Goal: Task Accomplishment & Management: Manage account settings

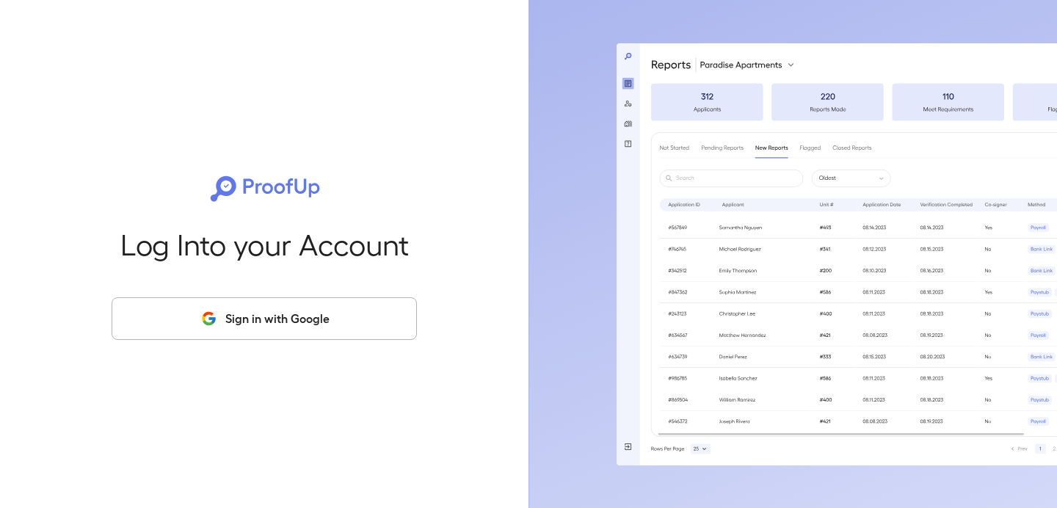
click at [361, 308] on button "Sign in with Google" at bounding box center [264, 318] width 305 height 43
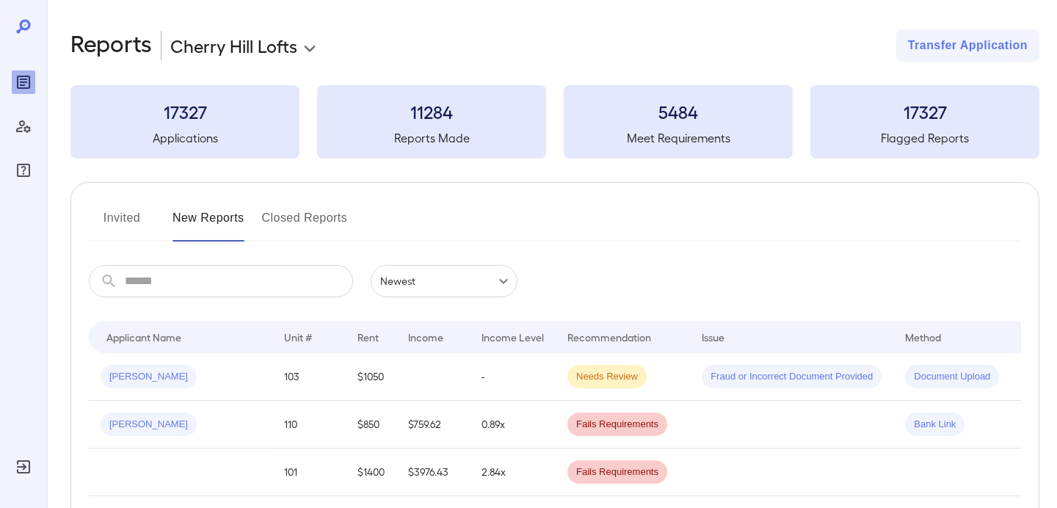
click at [271, 46] on body "**********" at bounding box center [528, 254] width 1057 height 508
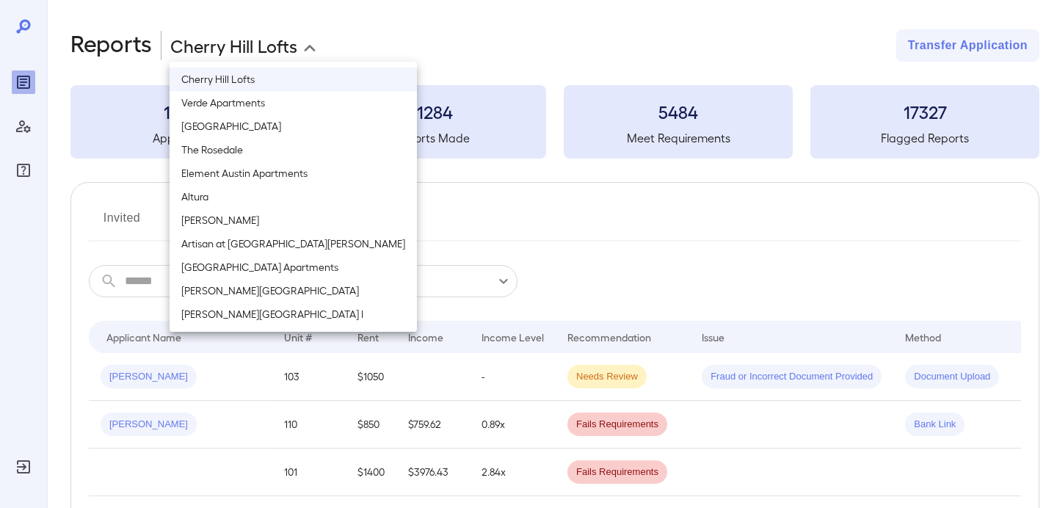
click at [267, 174] on li "Element Austin Apartments" at bounding box center [293, 173] width 247 height 23
type input "**********"
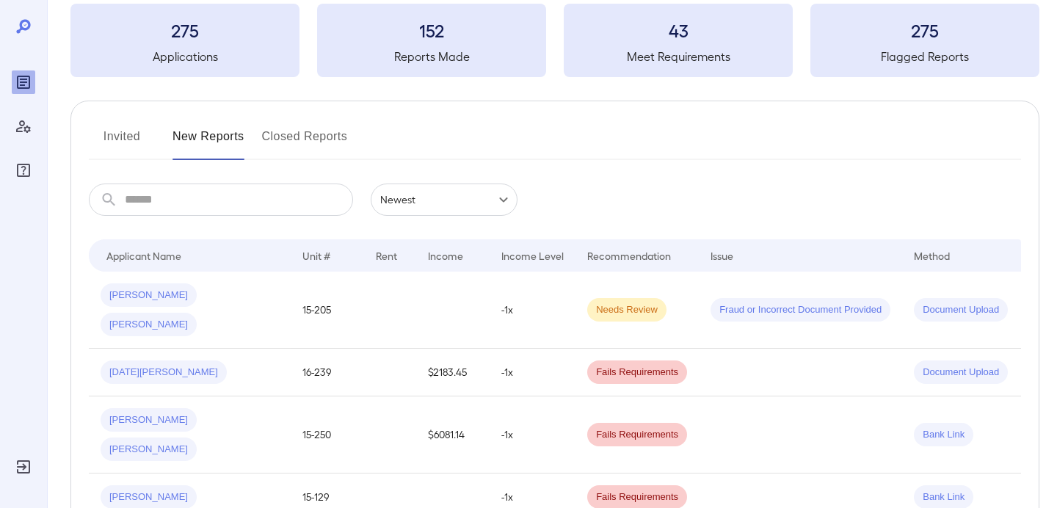
scroll to position [176, 0]
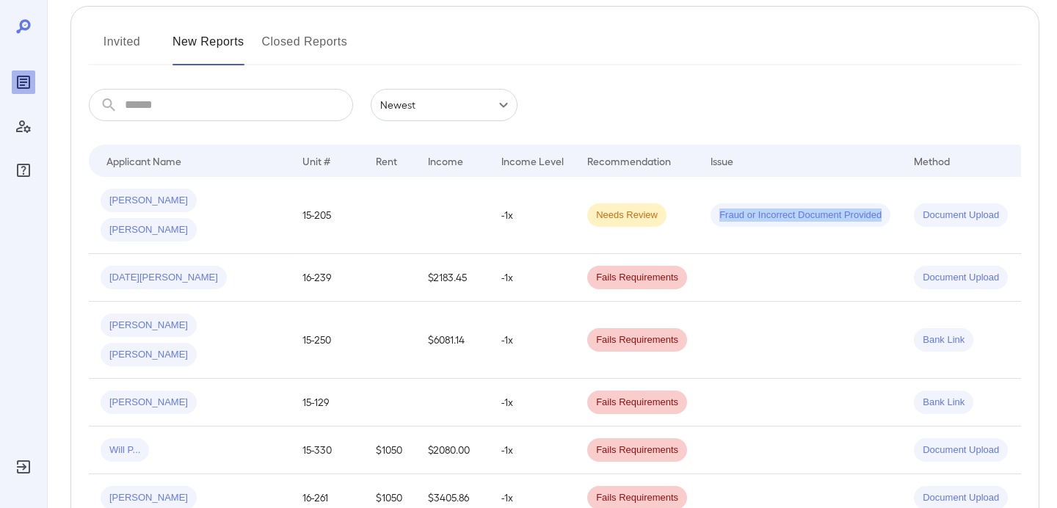
drag, startPoint x: 864, startPoint y: 201, endPoint x: 702, endPoint y: 201, distance: 162.3
click at [711, 209] on span "Fraud or Incorrect Document Provided" at bounding box center [801, 216] width 180 height 14
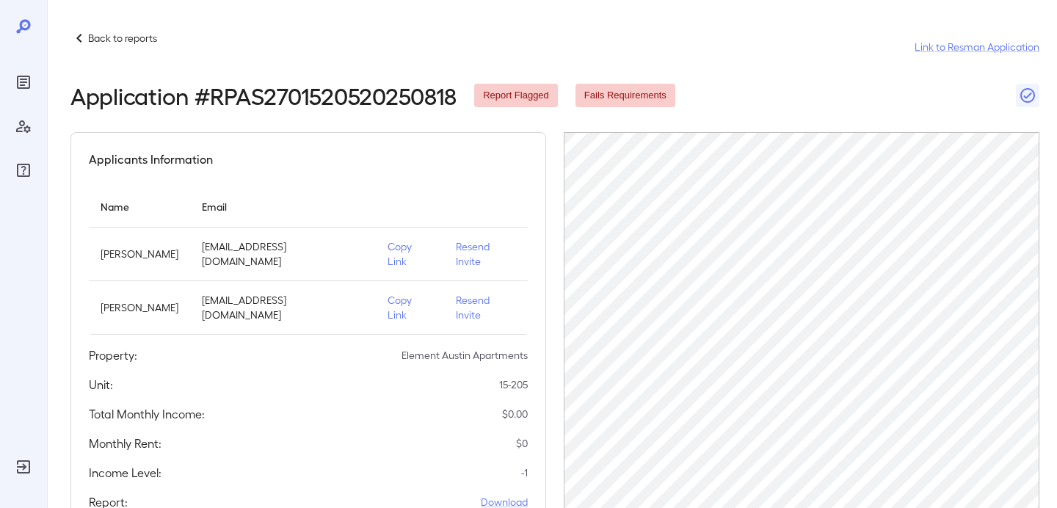
click at [134, 30] on div "Back to reports" at bounding box center [113, 38] width 87 height 18
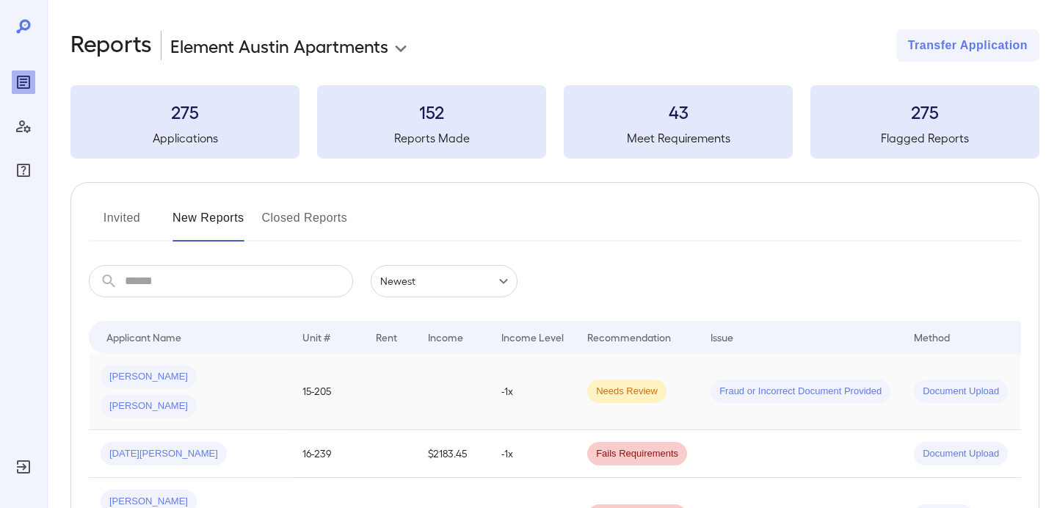
click at [593, 385] on span "Needs Review" at bounding box center [626, 392] width 79 height 14
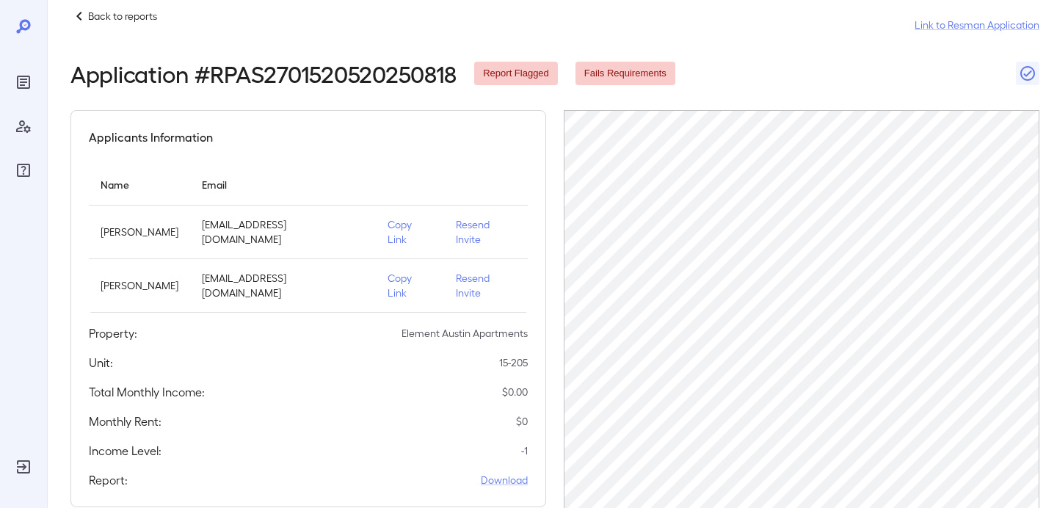
scroll to position [169, 0]
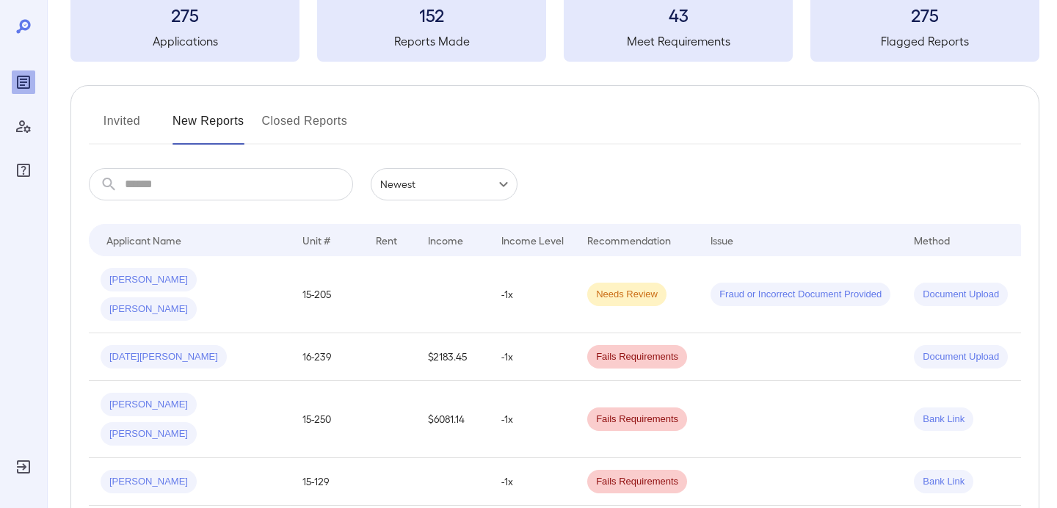
scroll to position [124, 0]
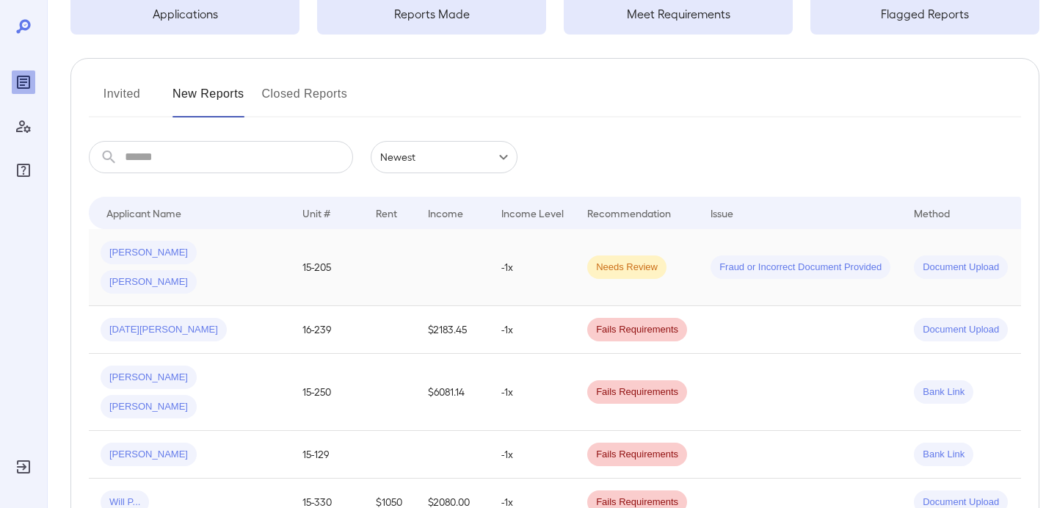
click at [141, 250] on span "[PERSON_NAME]" at bounding box center [149, 253] width 96 height 14
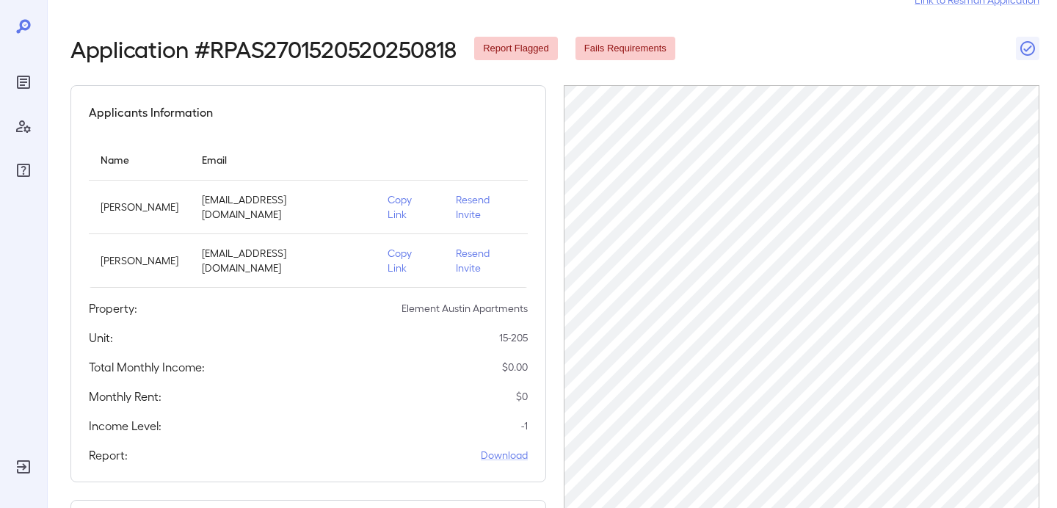
scroll to position [106, 0]
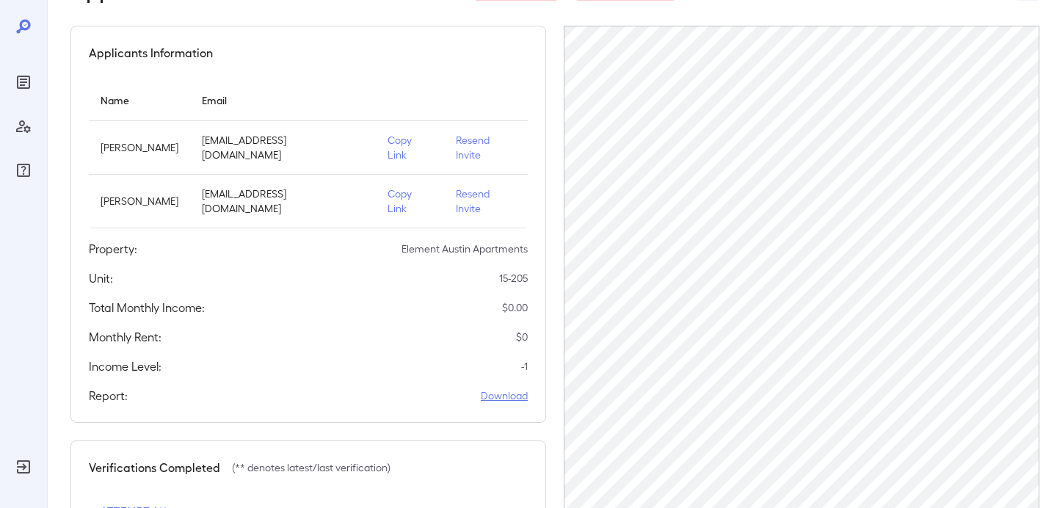
click at [513, 397] on link "Download" at bounding box center [504, 395] width 47 height 15
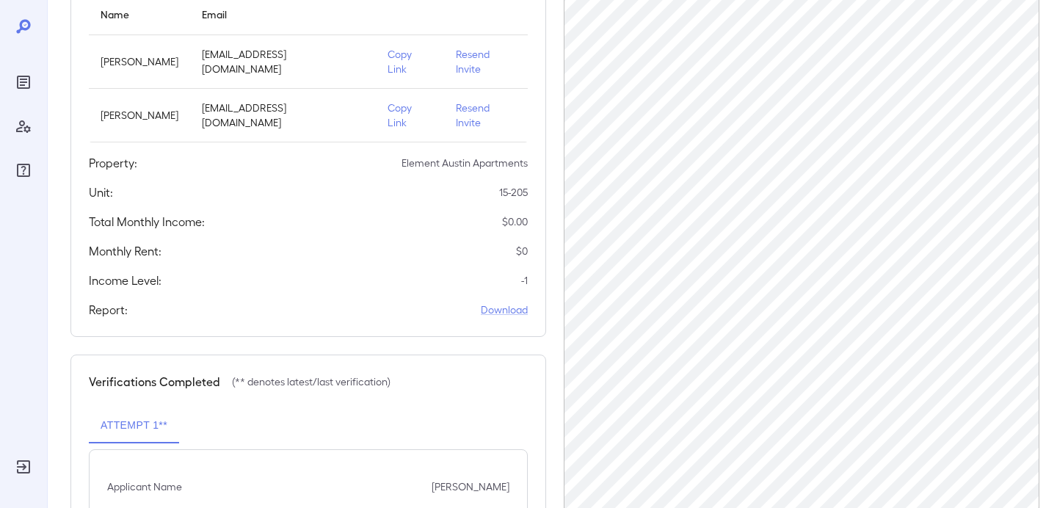
scroll to position [0, 0]
